Goal: Information Seeking & Learning: Learn about a topic

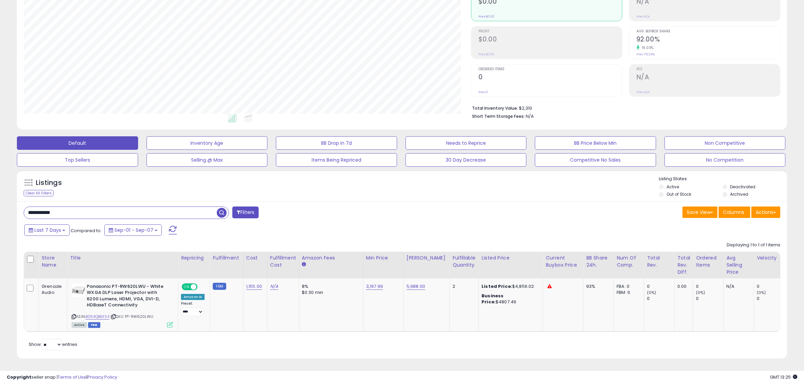
scroll to position [138, 447]
click at [84, 208] on input "**********" at bounding box center [120, 213] width 193 height 12
paste input "text"
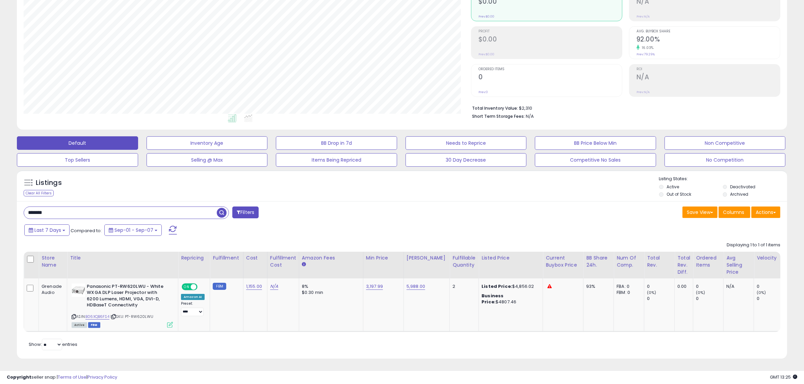
type input "*******"
click at [221, 208] on span "button" at bounding box center [222, 213] width 10 height 10
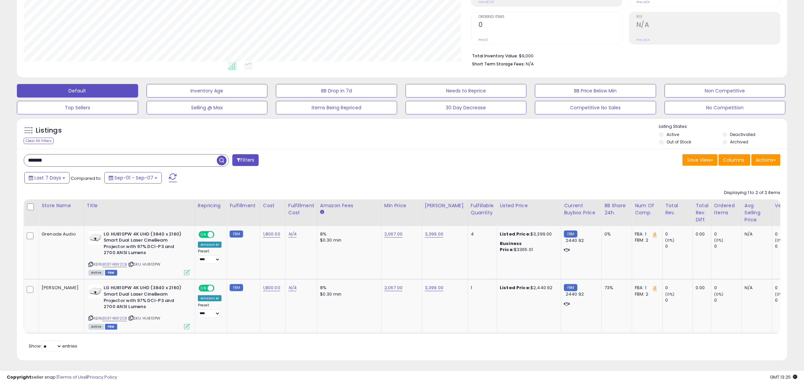
scroll to position [153, 0]
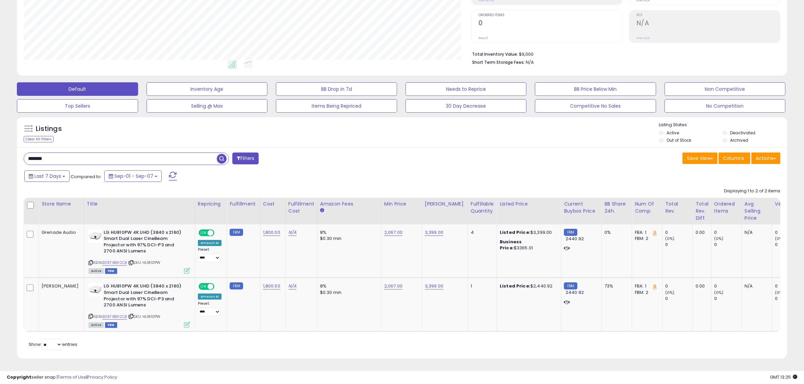
click at [420, 170] on div "Last 7 Days Compared to: Sep-01 - Sep-07" at bounding box center [307, 177] width 568 height 15
click at [420, 171] on div "Last 7 Days Compared to: Sep-01 - Sep-07" at bounding box center [307, 177] width 568 height 15
click at [105, 260] on link "B08T4BW2CB" at bounding box center [114, 263] width 25 height 6
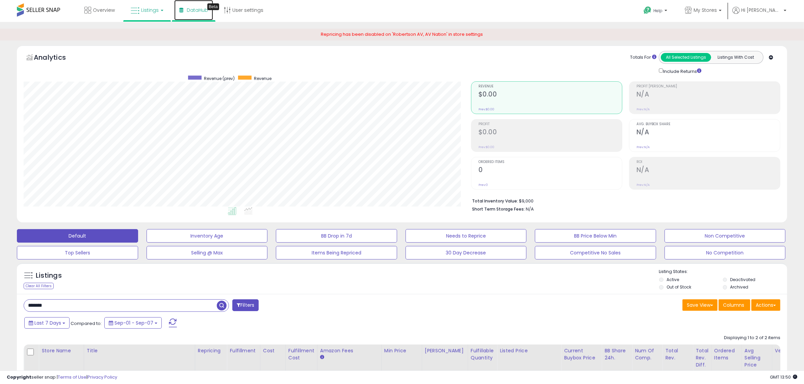
click at [187, 11] on span "DataHub" at bounding box center [197, 10] width 21 height 7
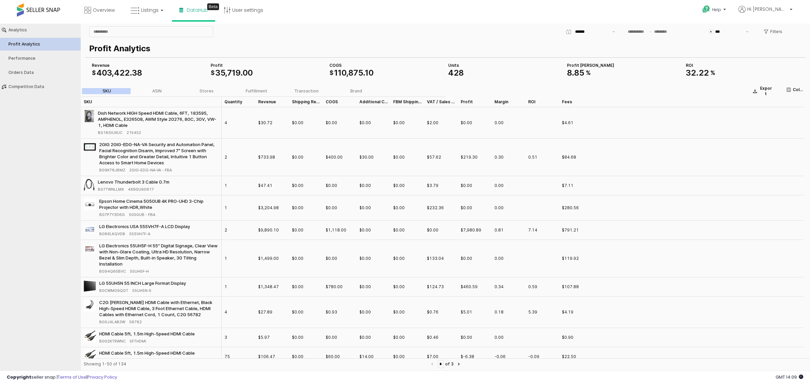
click at [37, 12] on span at bounding box center [38, 9] width 43 height 13
click at [144, 12] on span "Listings" at bounding box center [150, 10] width 18 height 7
click at [153, 38] on link at bounding box center [152, 35] width 47 height 14
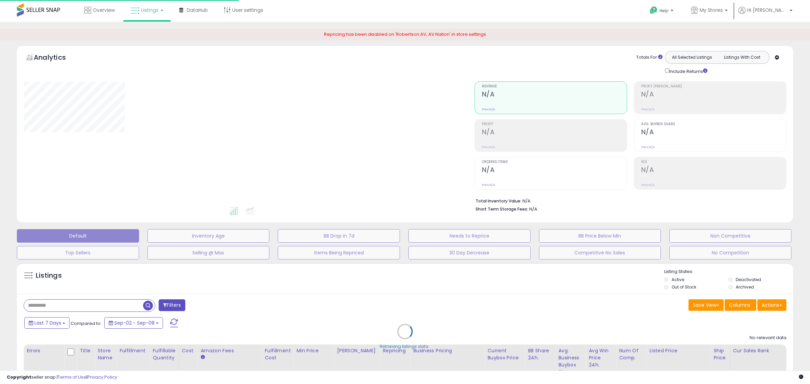
type input "*****"
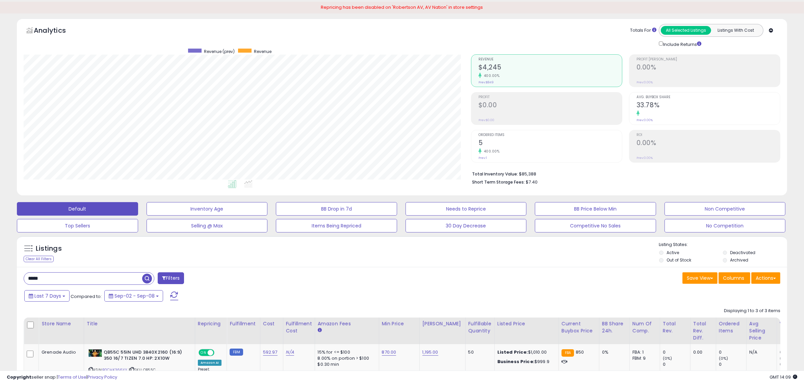
scroll to position [42, 0]
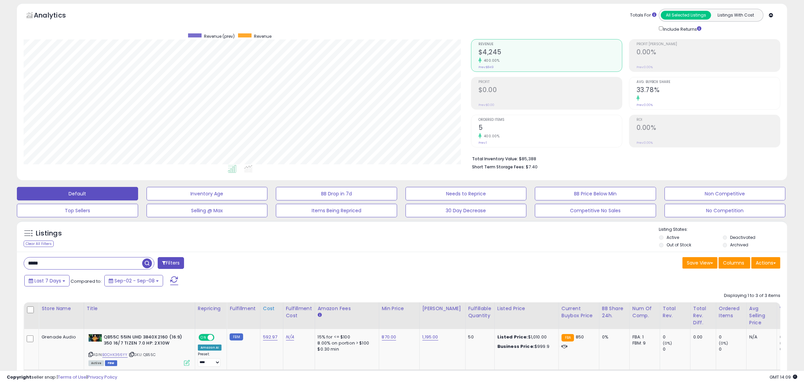
click at [263, 308] on div "Cost" at bounding box center [271, 308] width 17 height 7
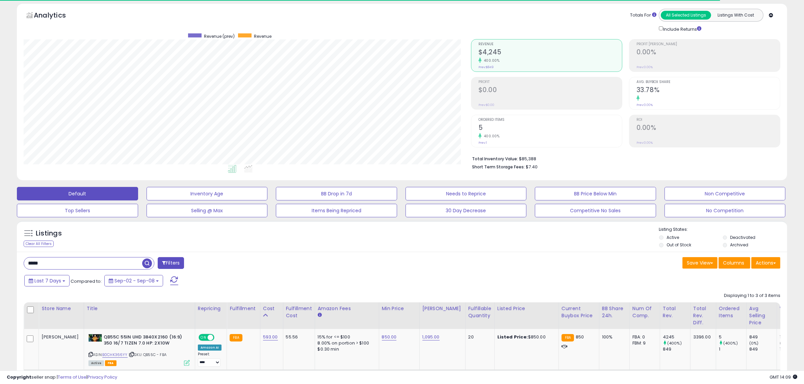
click at [69, 263] on input "*****" at bounding box center [83, 264] width 118 height 12
click at [69, 263] on input "*****" at bounding box center [120, 264] width 193 height 12
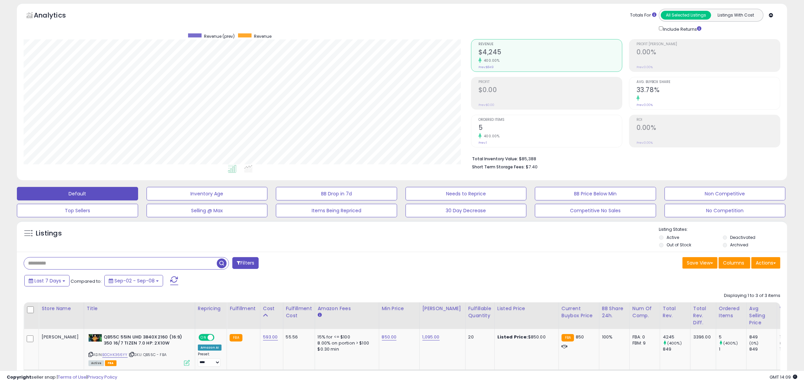
click at [313, 257] on div "Filters Save View Save As New View Update Current View Columns" at bounding box center [402, 366] width 770 height 229
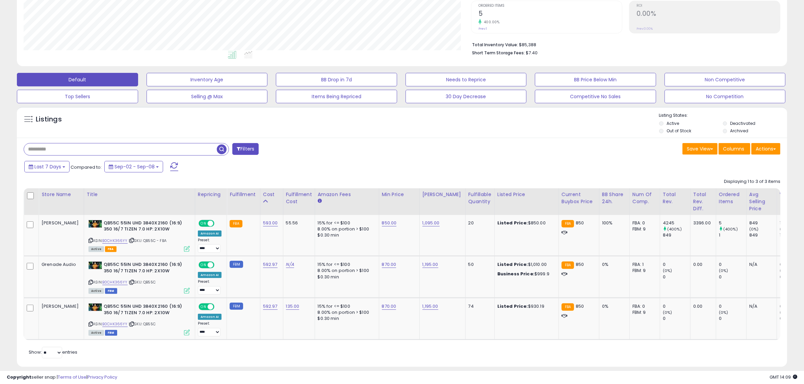
scroll to position [169, 0]
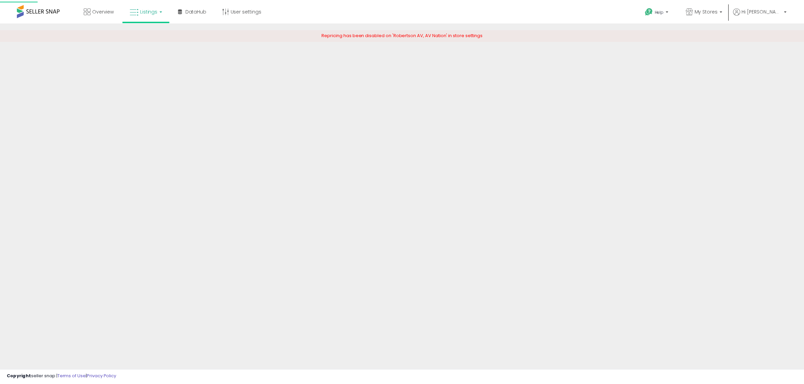
scroll to position [53, 0]
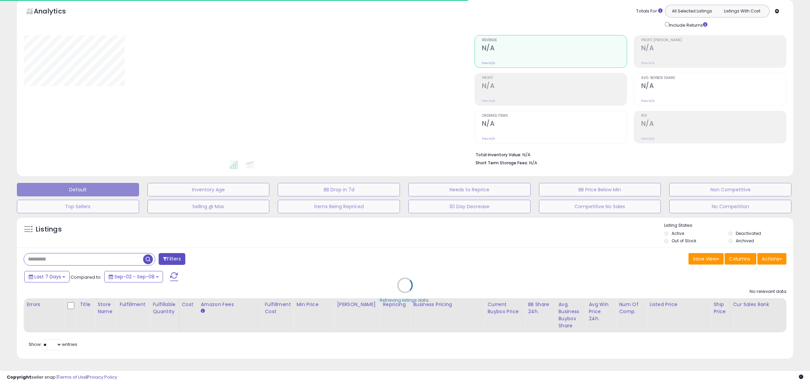
type input "*****"
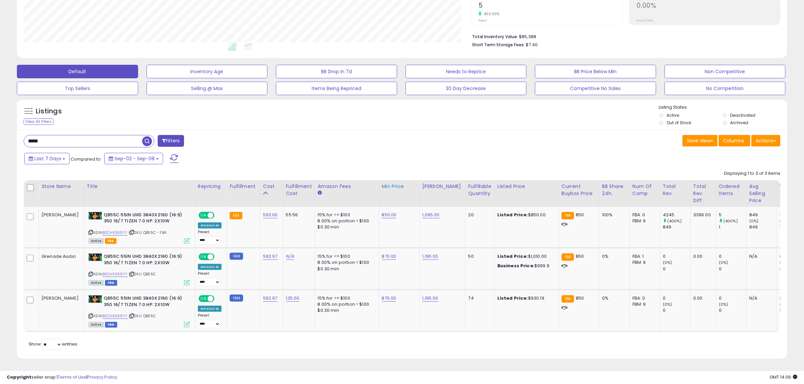
scroll to position [138, 447]
click at [92, 136] on input "*****" at bounding box center [83, 141] width 118 height 12
click at [91, 136] on input "*****" at bounding box center [120, 141] width 193 height 12
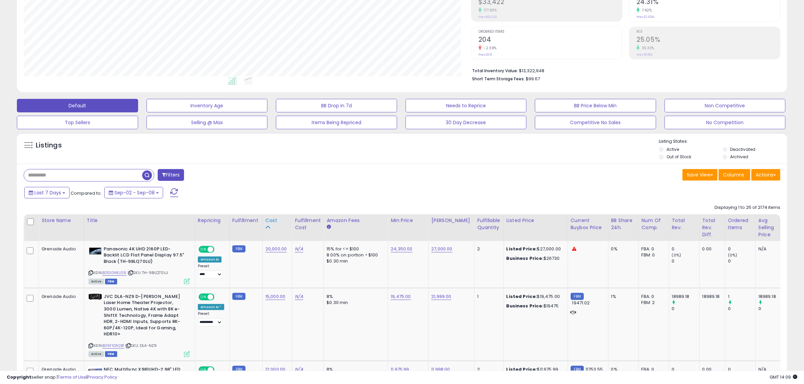
click at [265, 226] on icon at bounding box center [267, 227] width 5 height 5
click at [305, 265] on td "N/A" at bounding box center [308, 264] width 32 height 47
click at [265, 226] on icon at bounding box center [267, 227] width 5 height 5
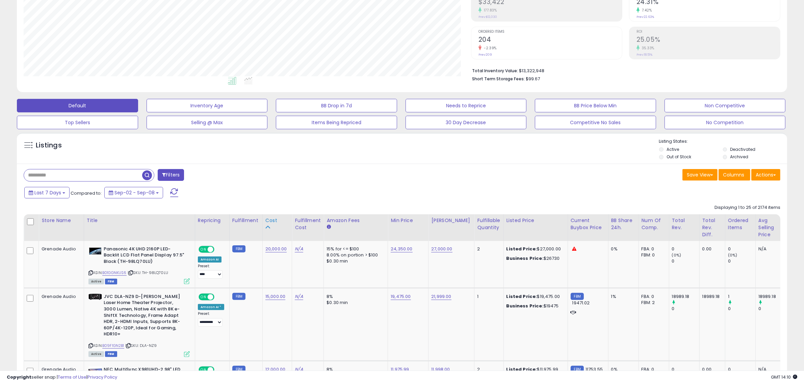
click at [265, 219] on div "Cost" at bounding box center [277, 220] width 24 height 7
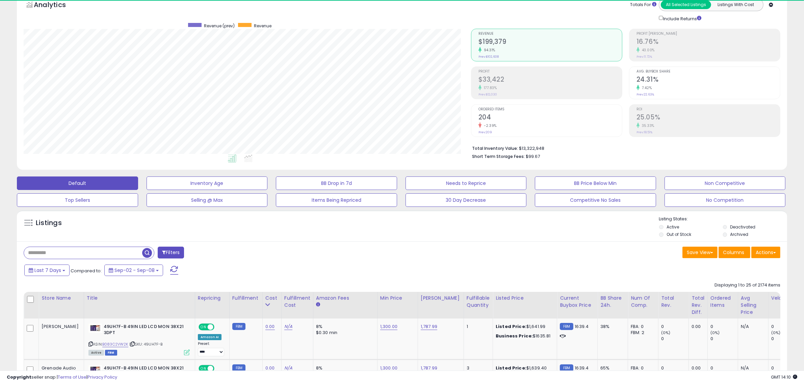
scroll to position [130, 0]
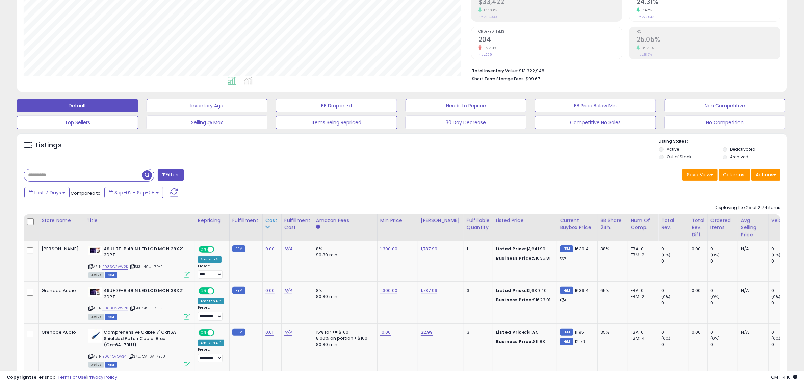
click at [265, 221] on div "Cost" at bounding box center [271, 220] width 13 height 7
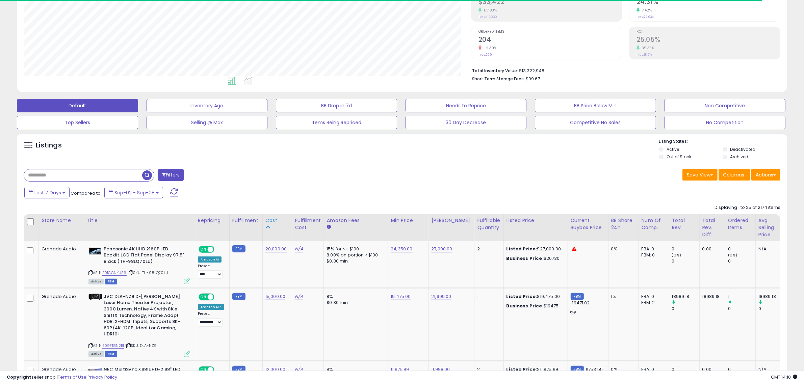
scroll to position [299, 0]
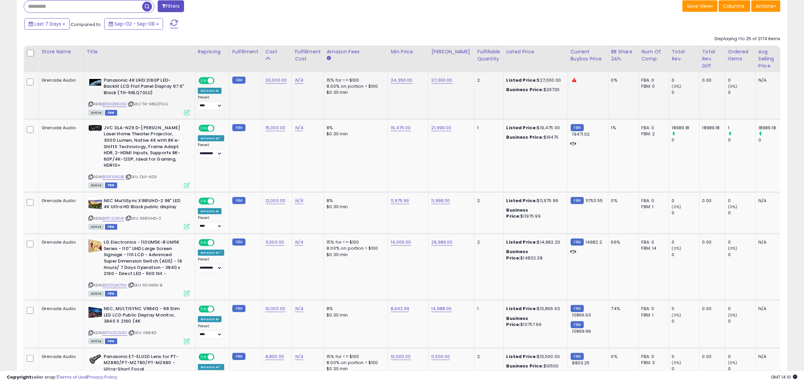
click at [271, 106] on td "20,000.00" at bounding box center [276, 95] width 29 height 47
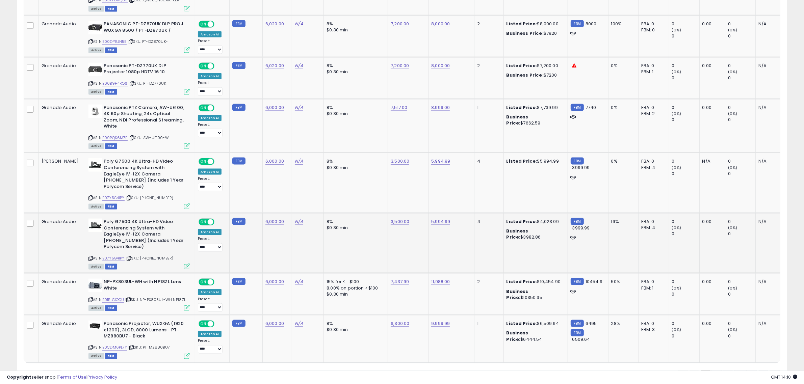
scroll to position [1273, 0]
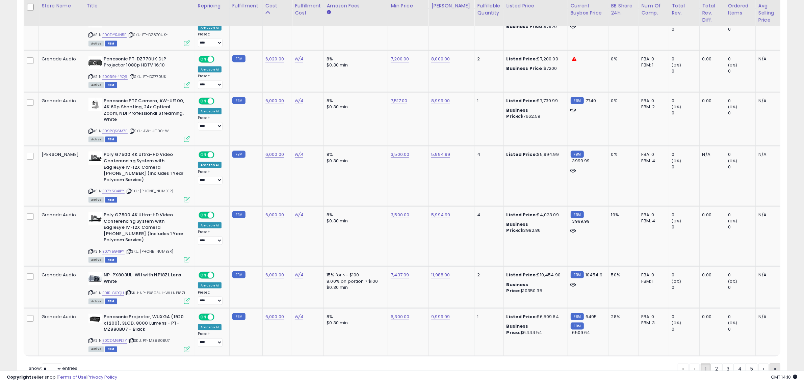
click at [778, 364] on link "»" at bounding box center [775, 369] width 11 height 11
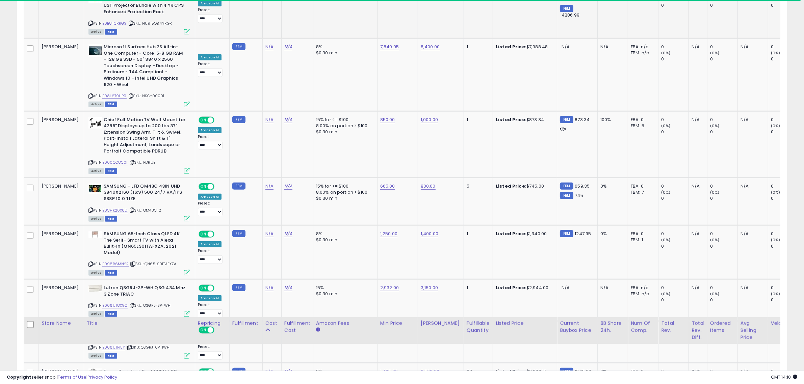
scroll to position [1213, 0]
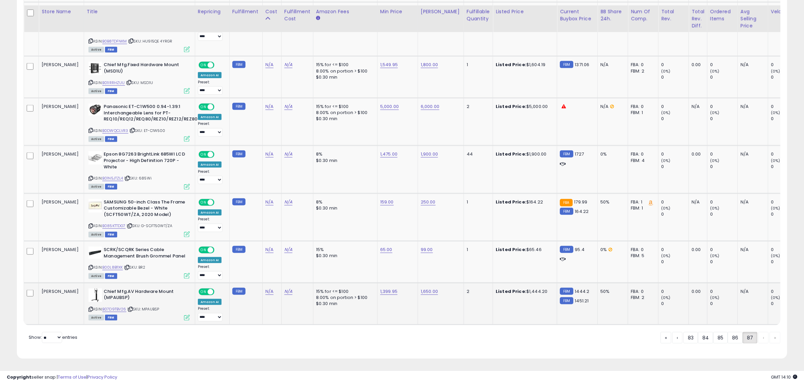
click at [98, 312] on td "Chief Mfg.AV Hardware Mount (MPAUBSP) ASIN: B07D9TBV26 | SKU: MPAUBSP Active FBM" at bounding box center [139, 304] width 111 height 42
click at [108, 307] on link "B07D9TBV26" at bounding box center [114, 310] width 24 height 6
drag, startPoint x: 51, startPoint y: 289, endPoint x: 40, endPoint y: 283, distance: 13.0
click at [40, 283] on td "Robertson AV" at bounding box center [61, 304] width 45 height 42
drag, startPoint x: 149, startPoint y: 306, endPoint x: 130, endPoint y: 303, distance: 18.8
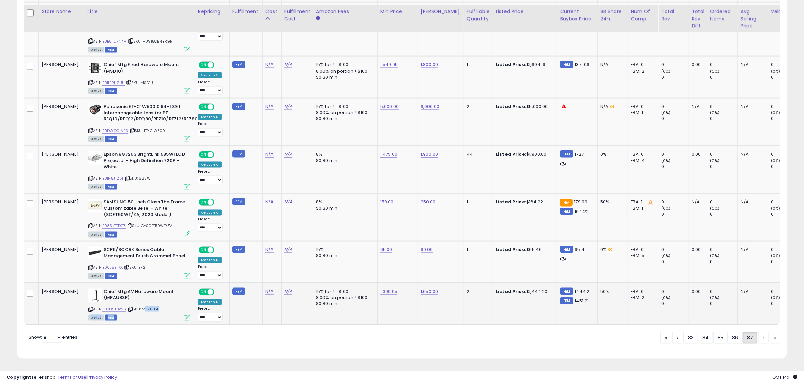
click at [130, 303] on div "ASIN: B07D9TBV26 | SKU: MPAUBSP Active FBM" at bounding box center [138, 304] width 101 height 31
click at [732, 339] on link "86" at bounding box center [735, 337] width 15 height 11
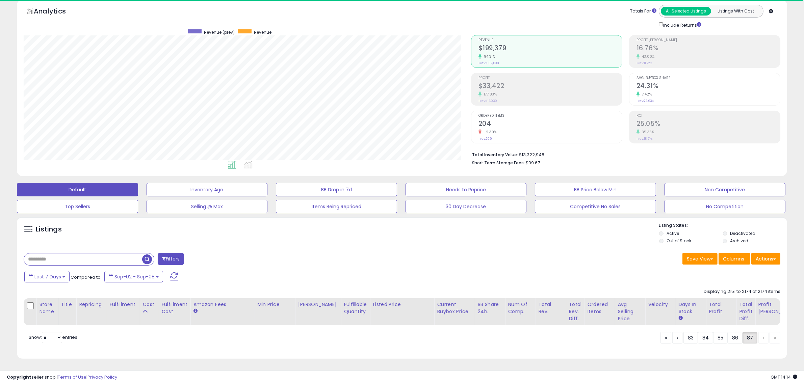
scroll to position [53, 0]
click at [606, 270] on div "Last 7 Days Compared to: Sep-02 - Sep-08" at bounding box center [401, 277] width 767 height 15
click at [125, 254] on input "text" at bounding box center [118, 260] width 188 height 12
drag, startPoint x: 414, startPoint y: 245, endPoint x: 417, endPoint y: 247, distance: 4.2
click at [416, 248] on div "Filters Save View Save As New View Update Current View Columns" at bounding box center [402, 303] width 770 height 111
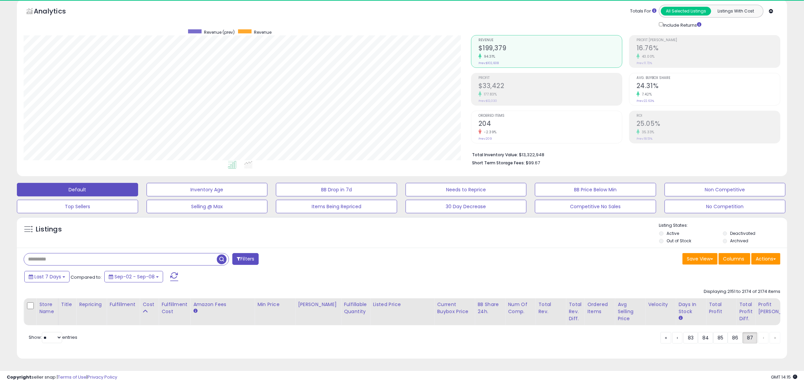
scroll to position [0, 0]
